Goal: Task Accomplishment & Management: Use online tool/utility

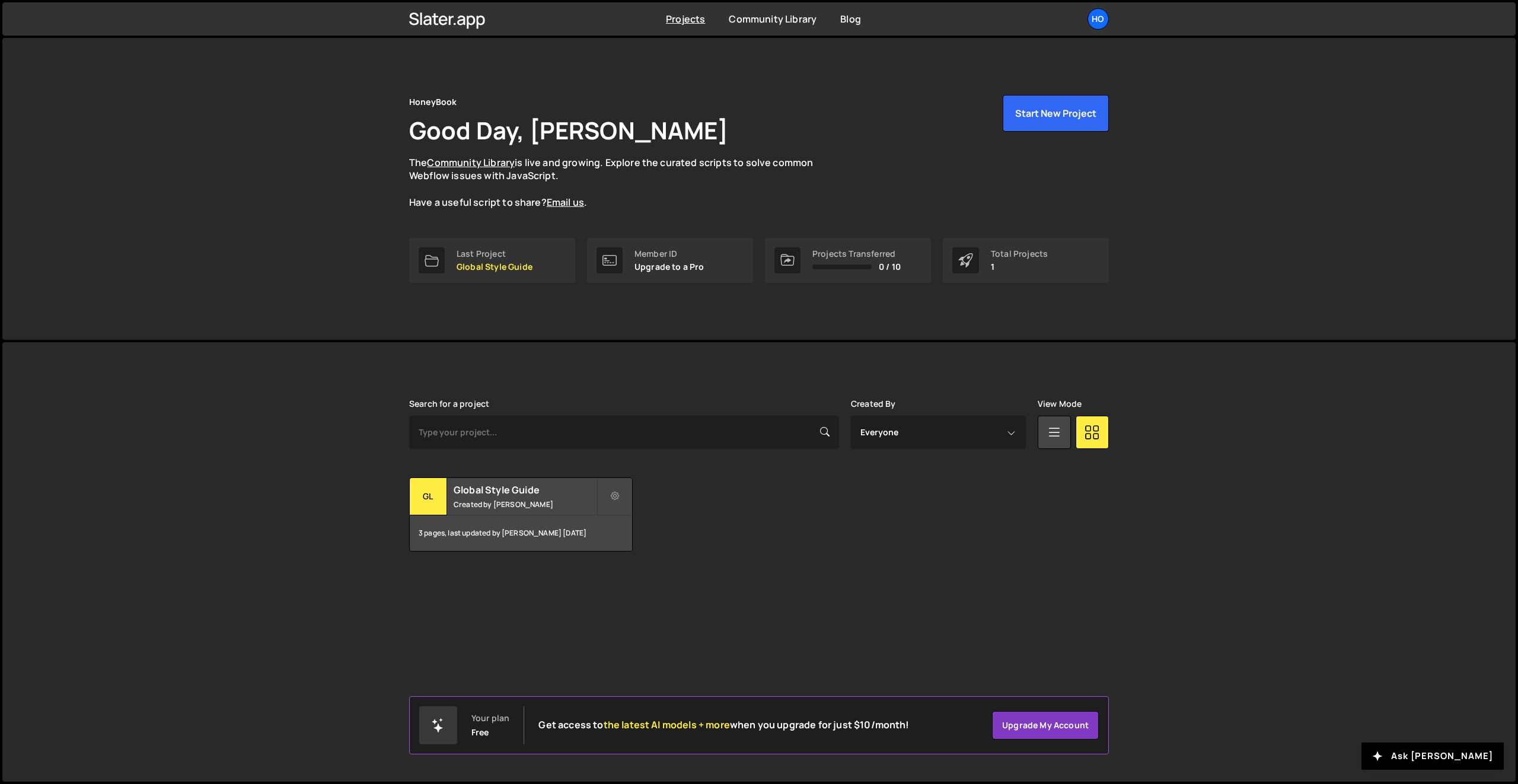
click at [805, 179] on p "The Community Library is live and growing. Explore the curated scripts to solve…" at bounding box center [623, 183] width 427 height 54
click at [528, 256] on div "Last Project" at bounding box center [495, 253] width 76 height 9
click at [231, 99] on div "HoneyBook Good Day, Teresa Coathup The Community Library is live and growing. E…" at bounding box center [759, 188] width 1513 height 301
click at [1050, 121] on button "Start New Project" at bounding box center [1055, 113] width 106 height 37
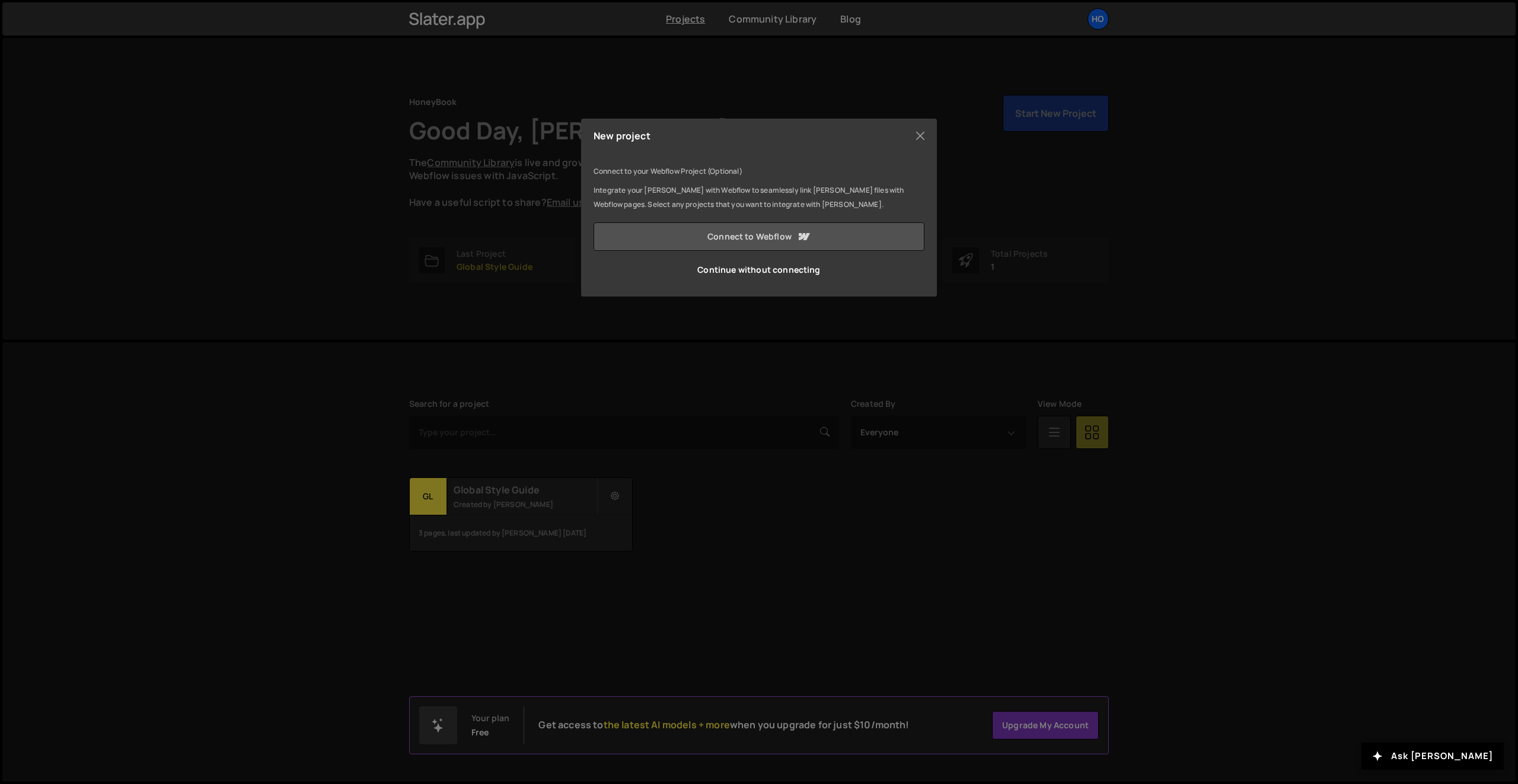
click at [725, 239] on link "Connect to Webflow" at bounding box center [758, 236] width 331 height 28
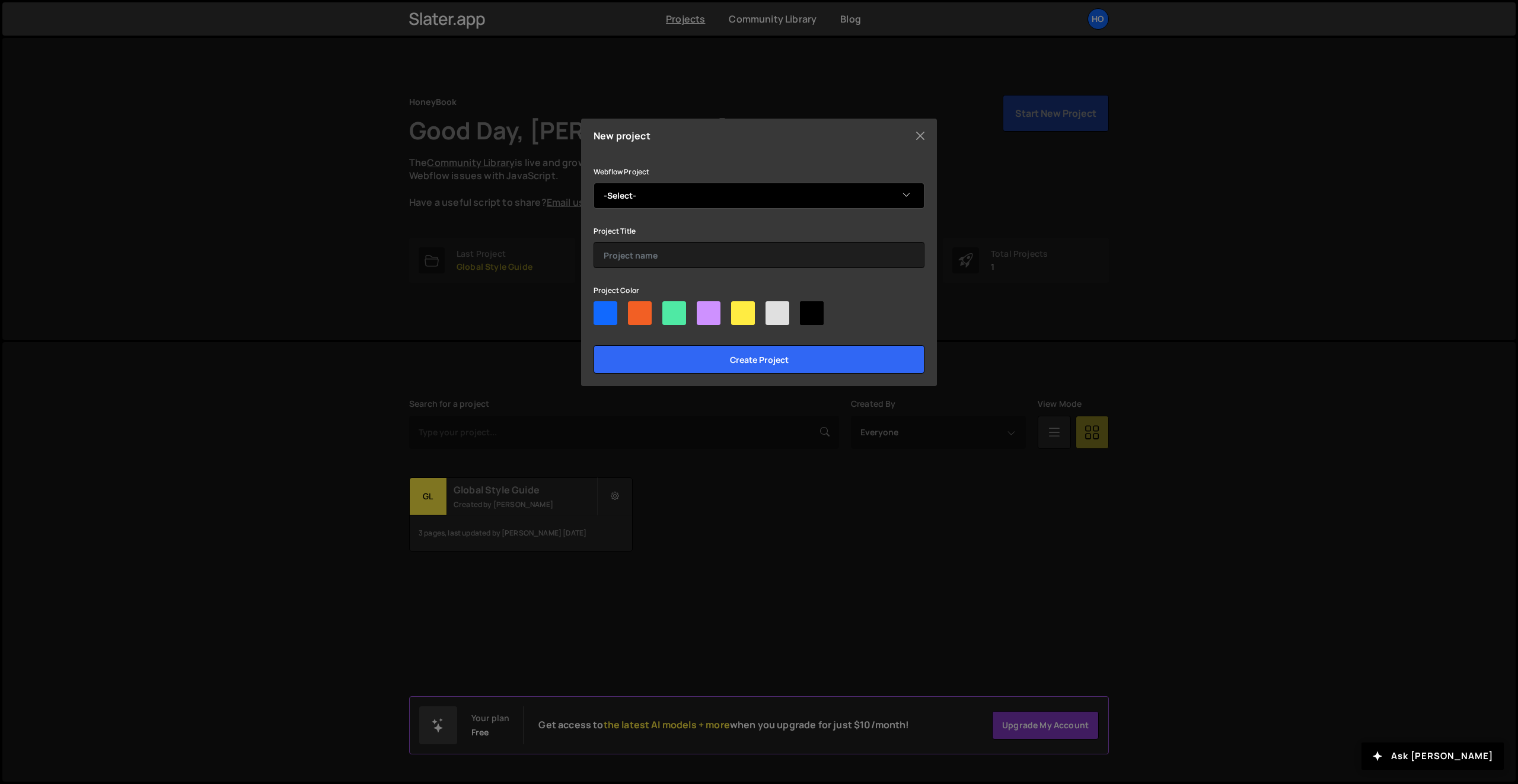
click at [630, 184] on select "-Select- DO NOT USE - [DOMAIN_NAME] - Core" at bounding box center [758, 195] width 331 height 26
